Goal: Entertainment & Leisure: Consume media (video, audio)

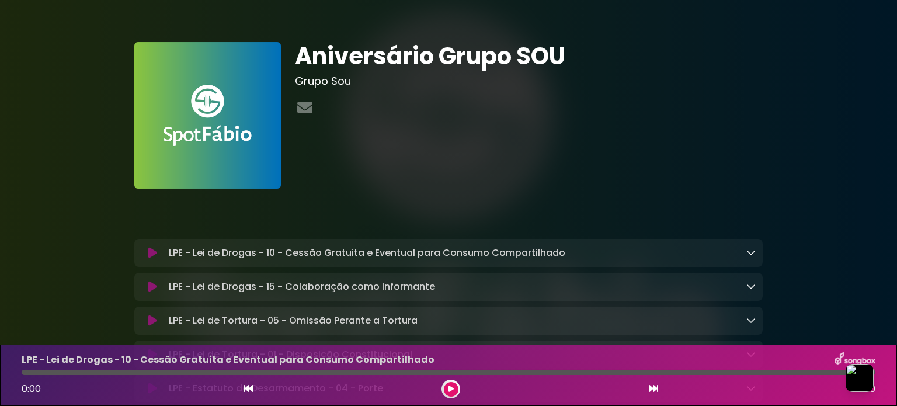
drag, startPoint x: 259, startPoint y: 81, endPoint x: 430, endPoint y: 64, distance: 171.4
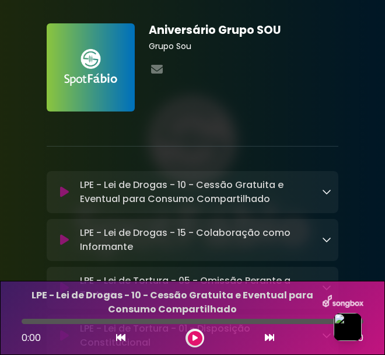
click at [196, 32] on h1 "Aniversário Grupo SOU" at bounding box center [244, 29] width 190 height 13
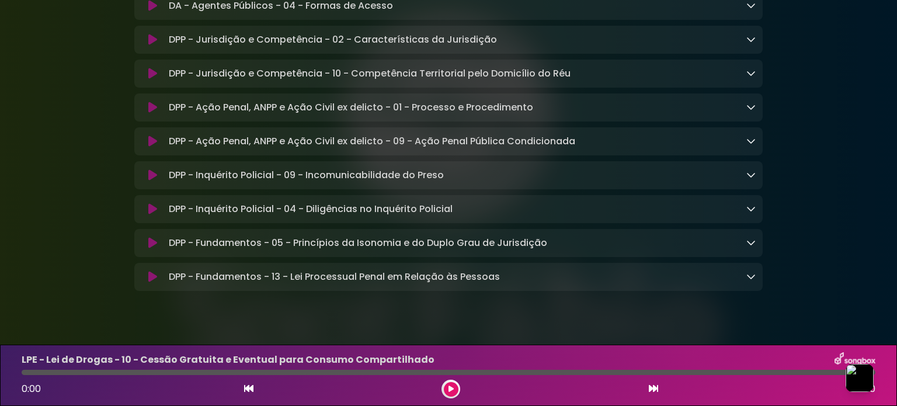
scroll to position [1277, 0]
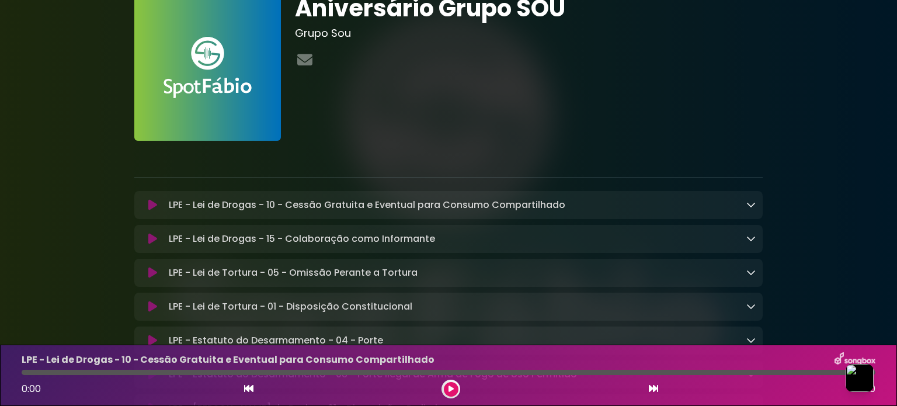
scroll to position [0, 0]
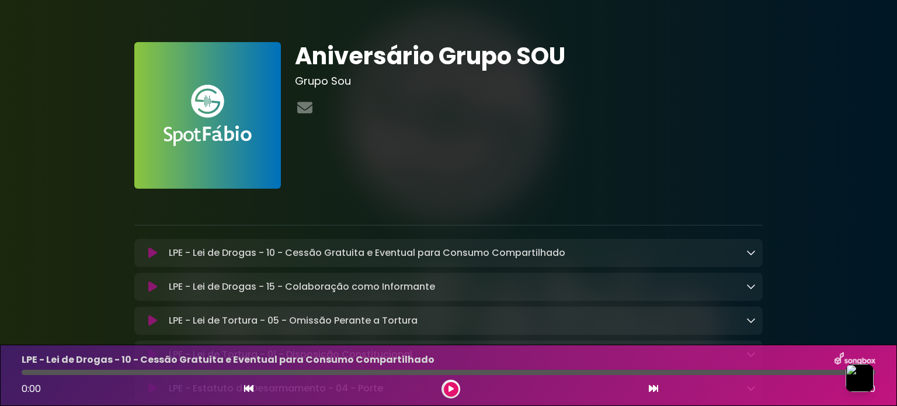
click at [313, 79] on h3 "Grupo Sou" at bounding box center [529, 81] width 468 height 13
click at [314, 62] on h1 "Aniversário Grupo SOU" at bounding box center [529, 56] width 468 height 28
click at [256, 116] on img at bounding box center [207, 115] width 147 height 147
click at [194, 137] on img at bounding box center [207, 115] width 147 height 147
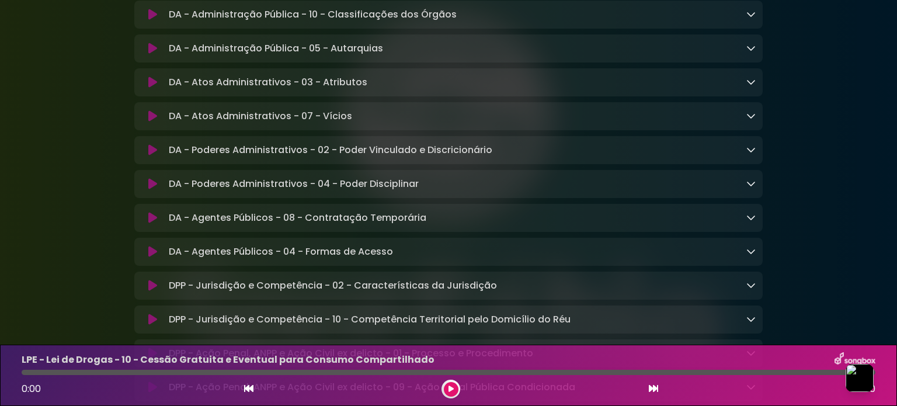
scroll to position [1335, 0]
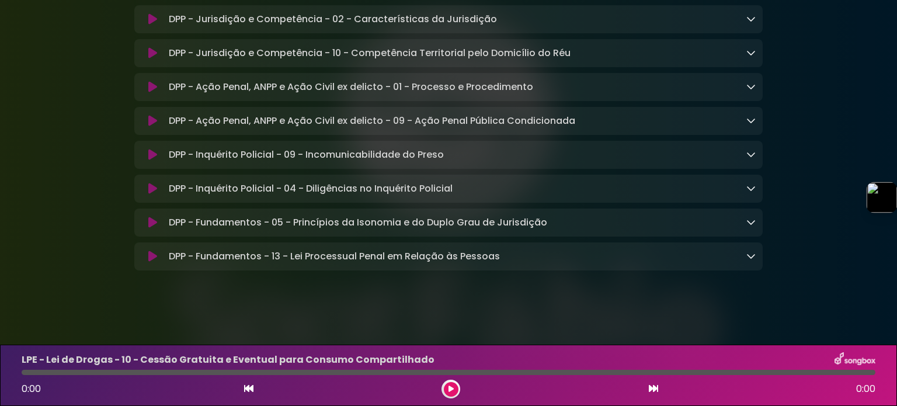
drag, startPoint x: 857, startPoint y: 366, endPoint x: 884, endPoint y: 159, distance: 208.5
click at [884, 182] on button "button" at bounding box center [882, 197] width 31 height 31
click at [451, 387] on icon at bounding box center [450, 388] width 5 height 7
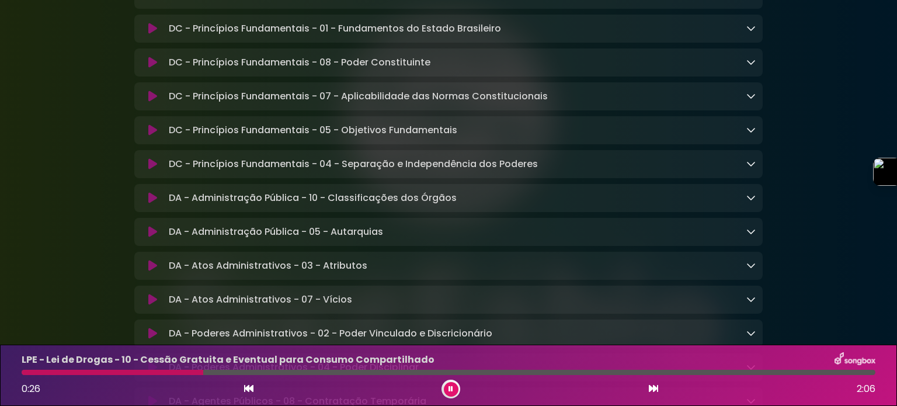
scroll to position [812, 0]
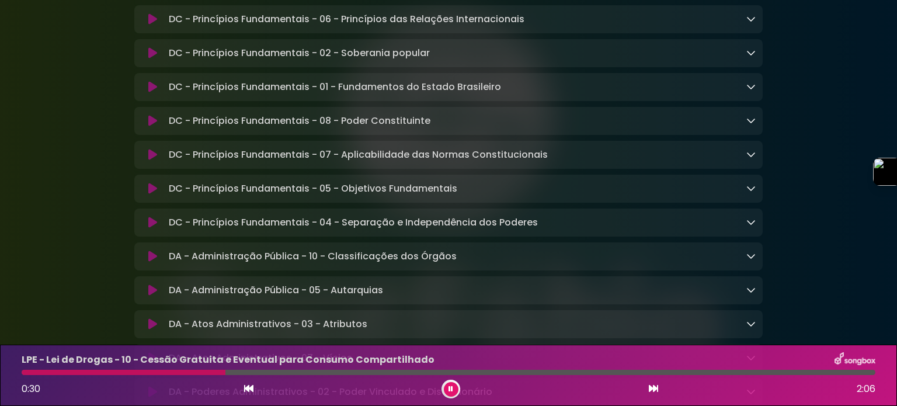
click at [315, 94] on p "DC - Princípios Fundamentais - 01 - Fundamentos do Estado Brasileiro Loading Tr…" at bounding box center [335, 87] width 332 height 14
click at [154, 93] on icon at bounding box center [152, 87] width 9 height 12
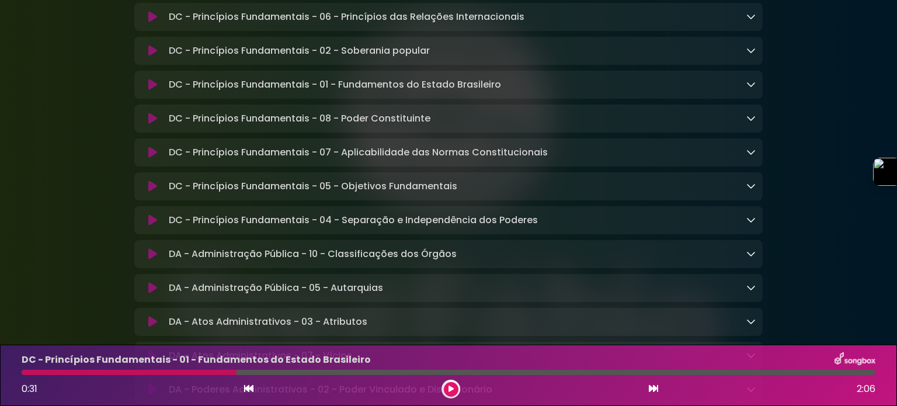
scroll to position [810, 0]
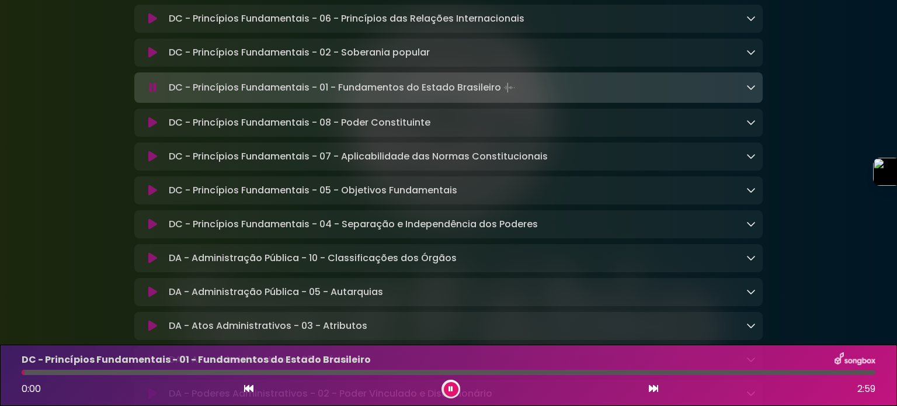
click at [753, 92] on icon at bounding box center [750, 86] width 9 height 9
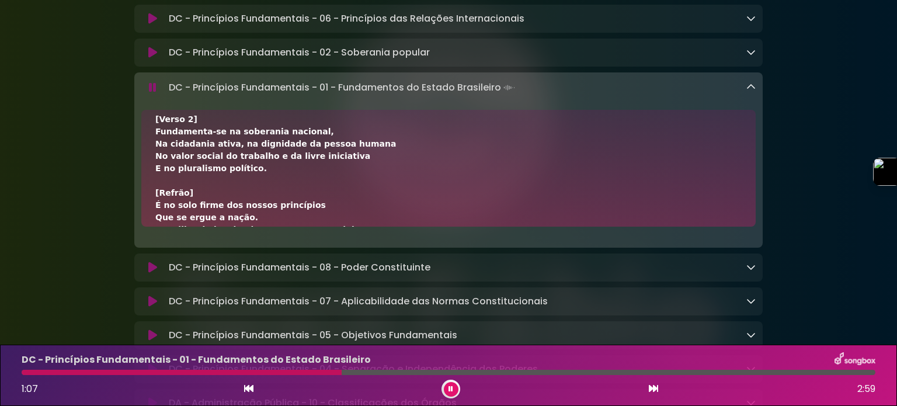
scroll to position [175, 0]
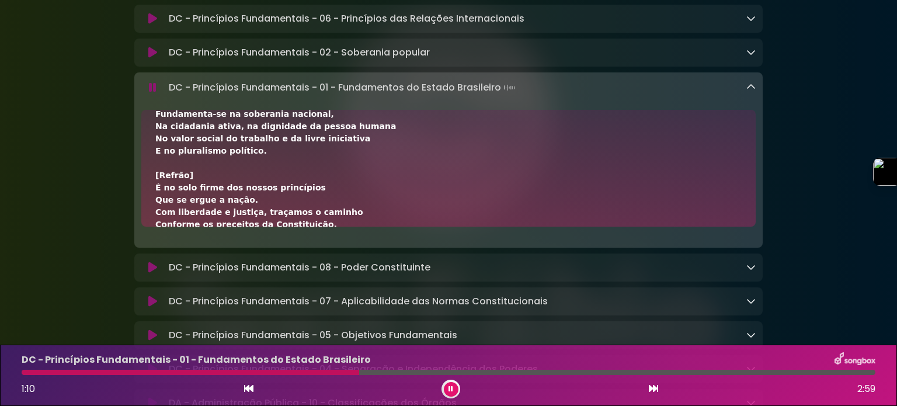
drag, startPoint x: 341, startPoint y: 345, endPoint x: 336, endPoint y: 358, distance: 14.4
click at [453, 384] on button at bounding box center [451, 389] width 15 height 15
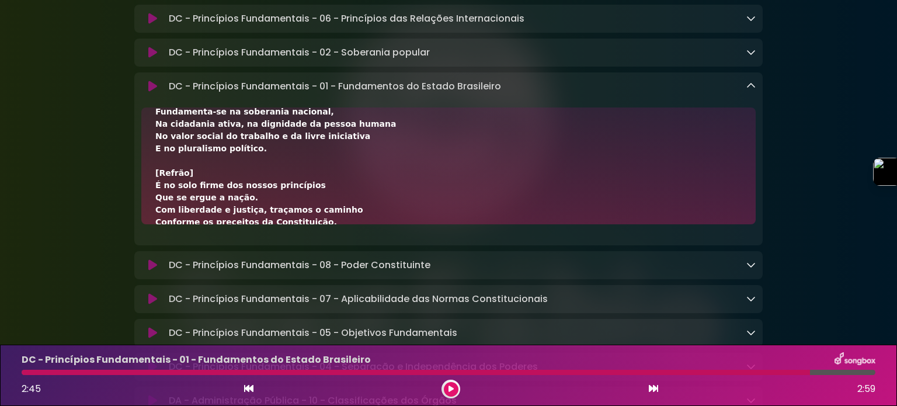
drag, startPoint x: 116, startPoint y: 364, endPoint x: 77, endPoint y: 389, distance: 46.2
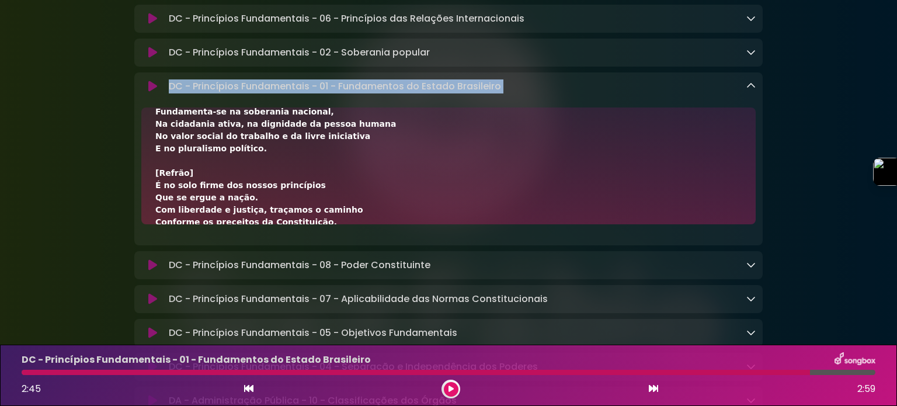
drag, startPoint x: 117, startPoint y: 145, endPoint x: 119, endPoint y: 110, distance: 35.7
click at [119, 109] on div "Aniversário Grupo SOU Grupo Sou" at bounding box center [448, 73] width 771 height 1738
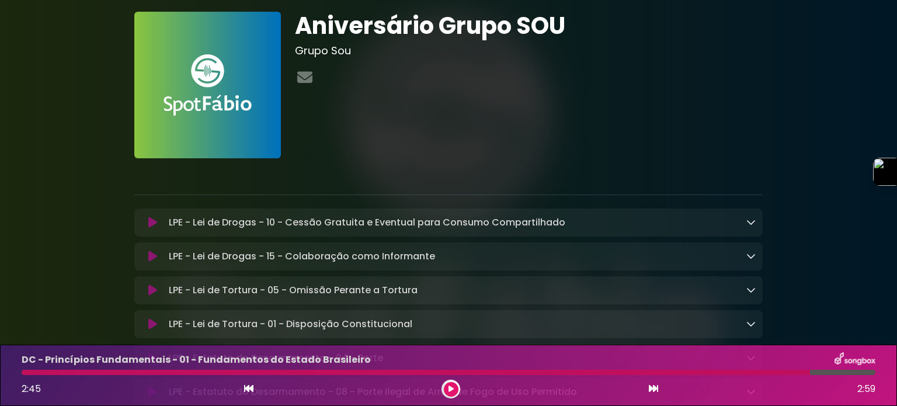
scroll to position [0, 0]
